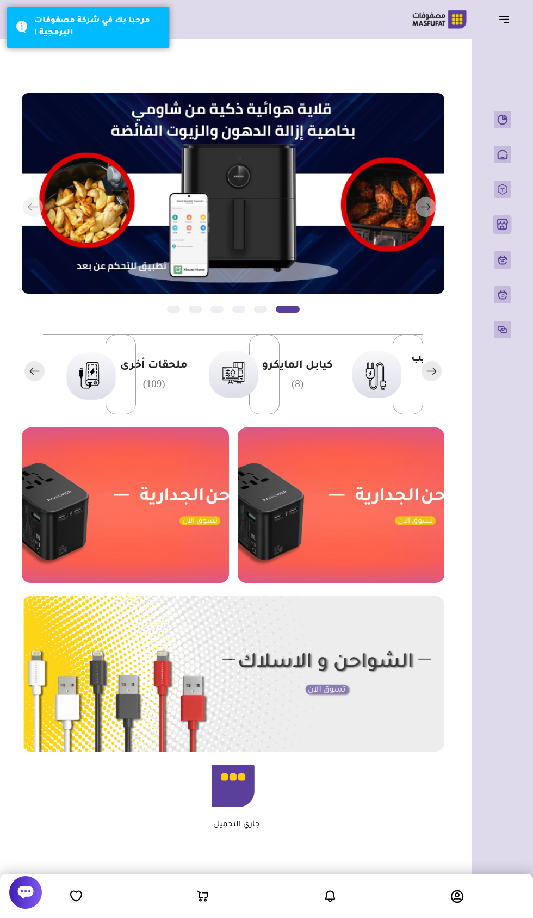
scroll to position [0, -250]
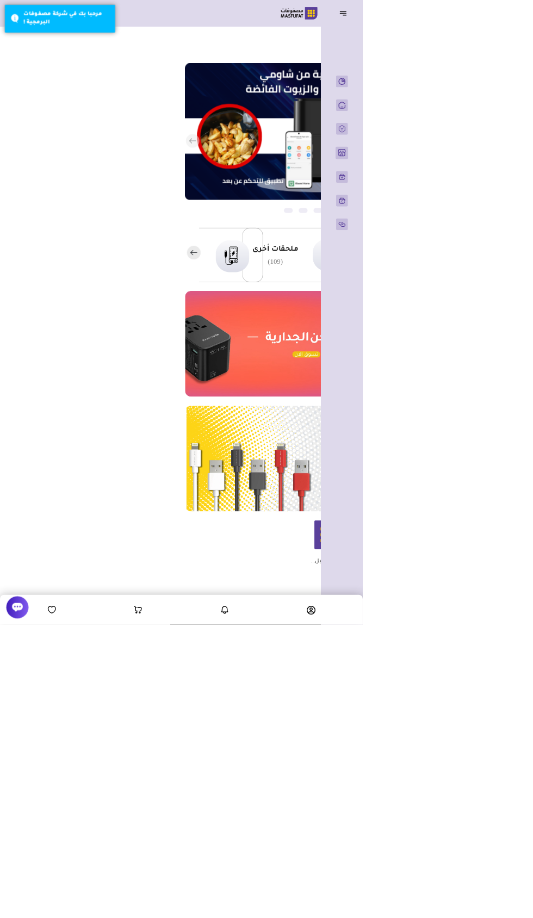
click at [509, 11] on button "button" at bounding box center [508, 19] width 34 height 21
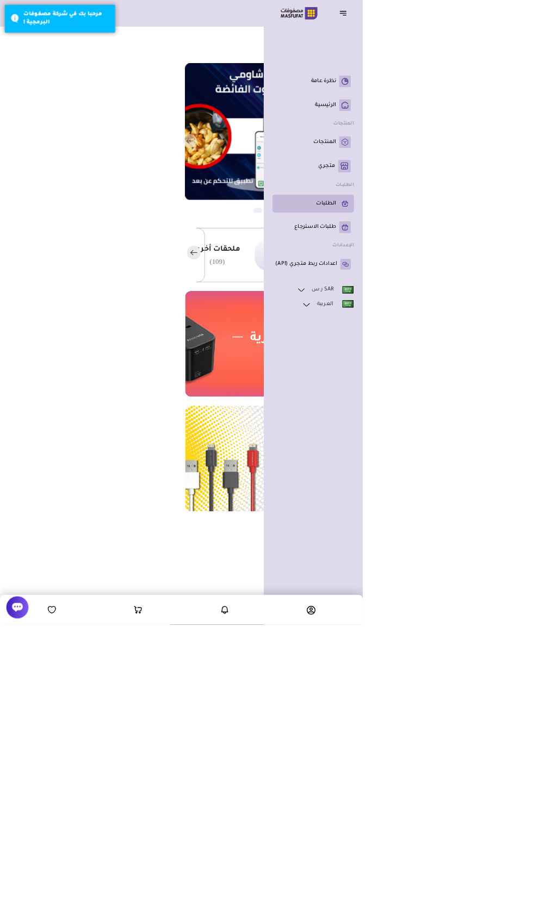
click at [486, 305] on p "الطلبات" at bounding box center [479, 299] width 29 height 11
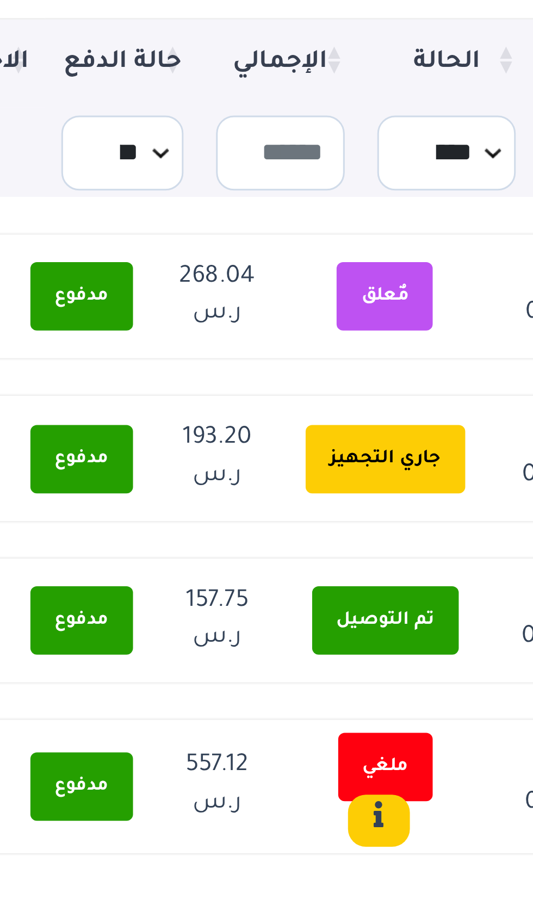
click at [183, 225] on span "مٌعلق" at bounding box center [179, 223] width 32 height 23
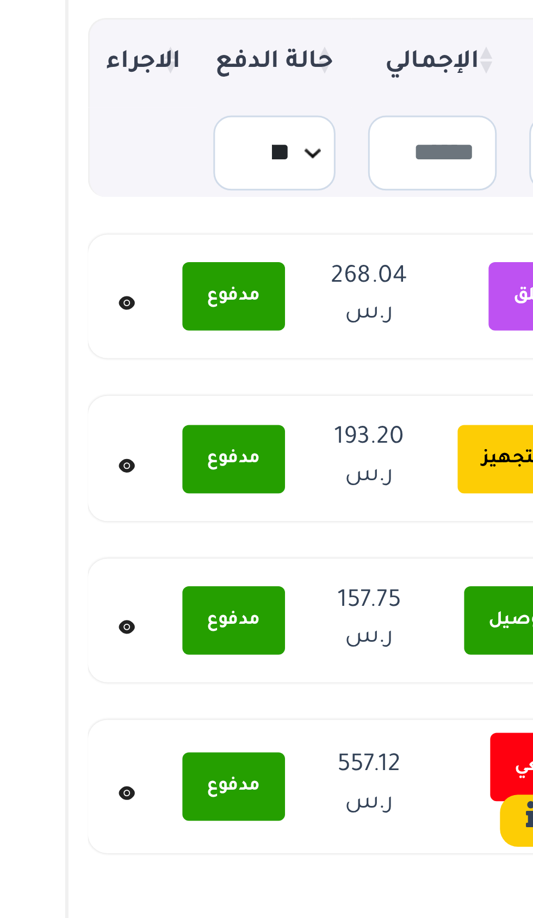
click at [46, 280] on link at bounding box center [42, 280] width 15 height 22
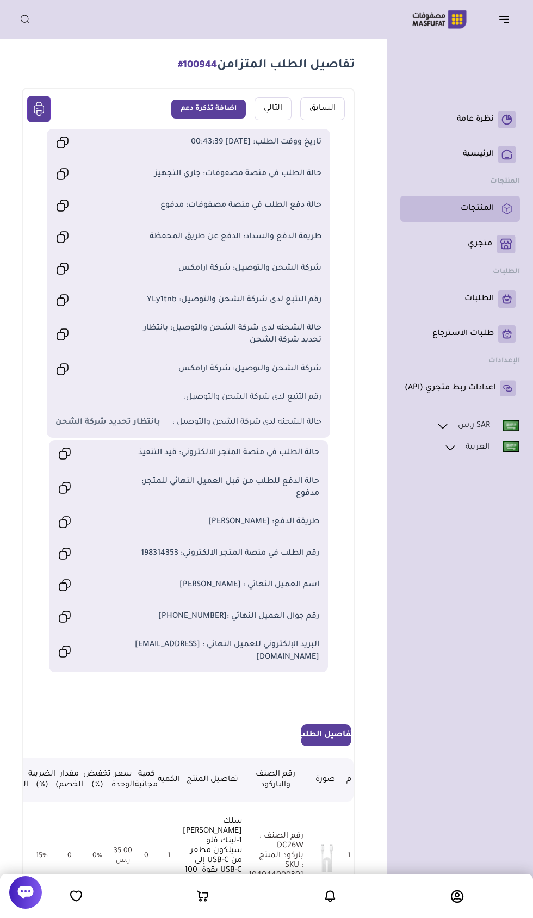
click at [493, 206] on p "المنتجات" at bounding box center [477, 208] width 33 height 11
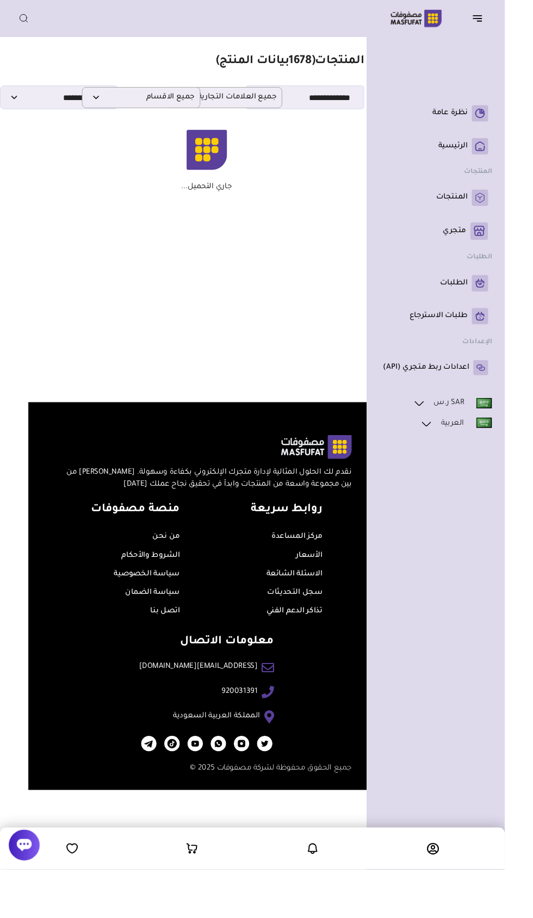
scroll to position [0, -45]
